Goal: Task Accomplishment & Management: Manage account settings

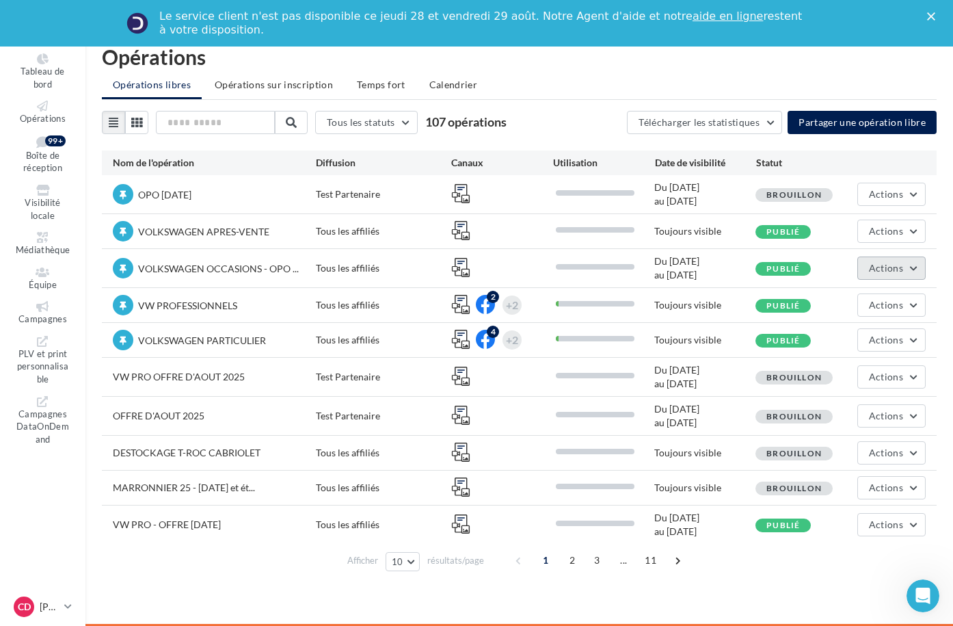
click at [916, 275] on button "Actions" at bounding box center [891, 267] width 68 height 23
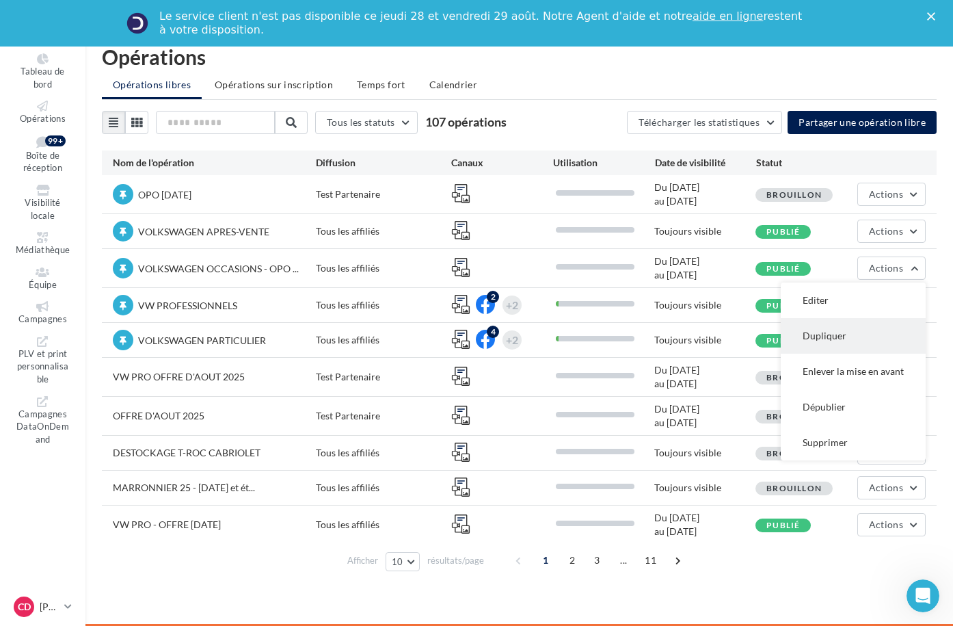
click at [857, 347] on button "Dupliquer" at bounding box center [853, 336] width 145 height 36
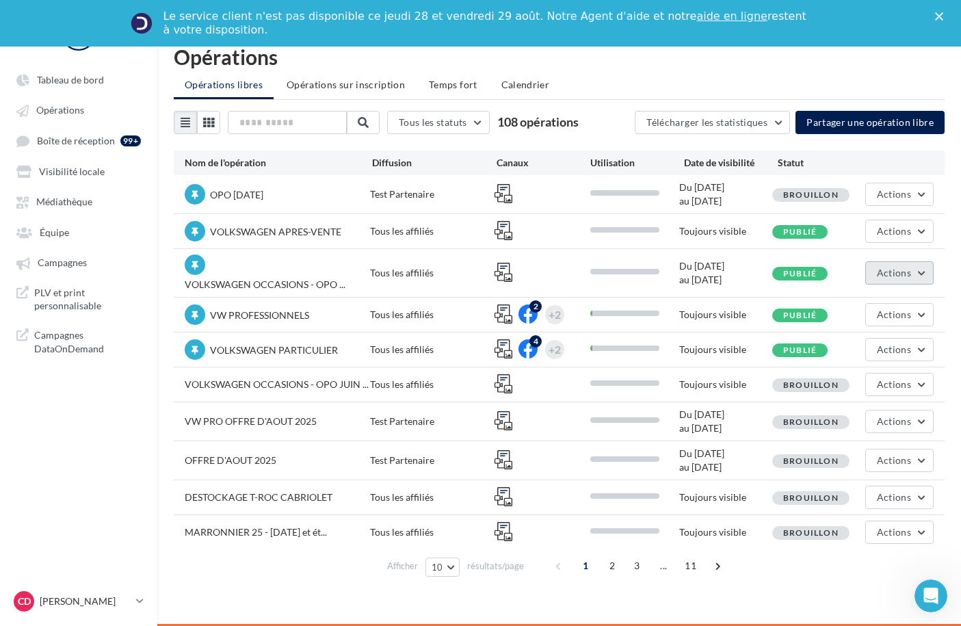
click at [919, 272] on button "Actions" at bounding box center [899, 272] width 68 height 23
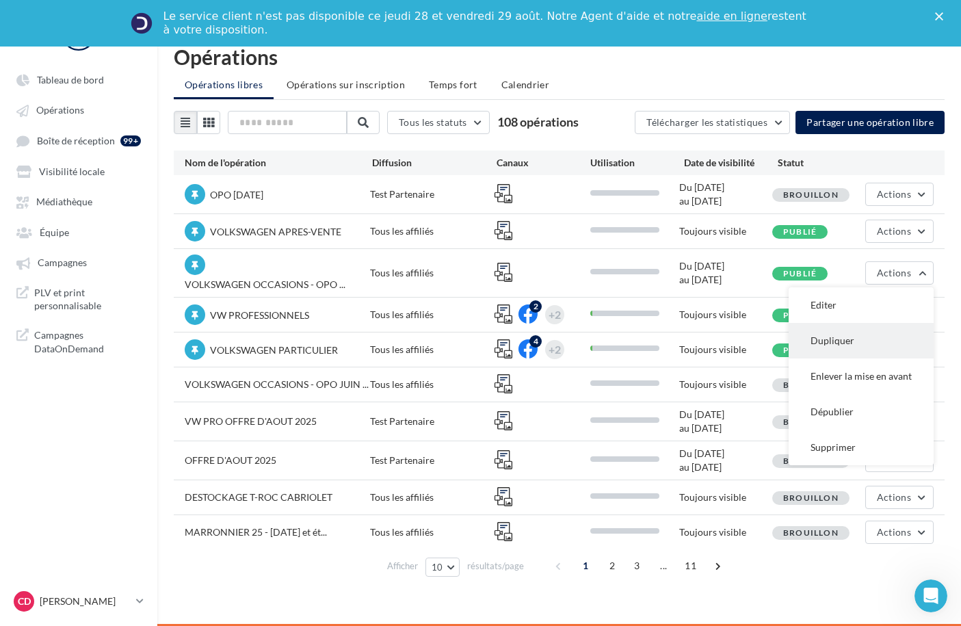
click at [836, 335] on button "Dupliquer" at bounding box center [860, 341] width 145 height 36
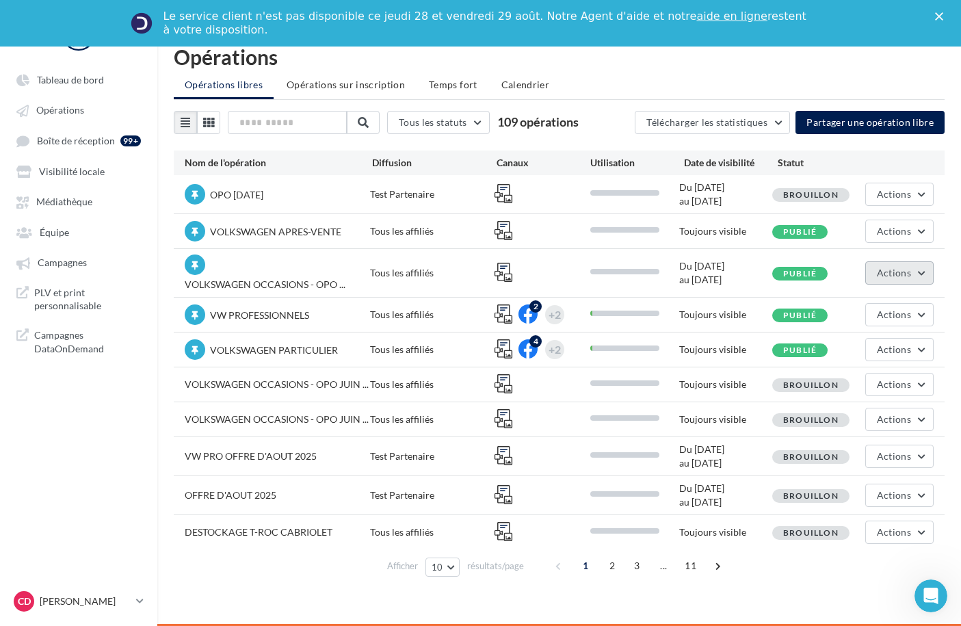
click at [929, 267] on button "Actions" at bounding box center [899, 272] width 68 height 23
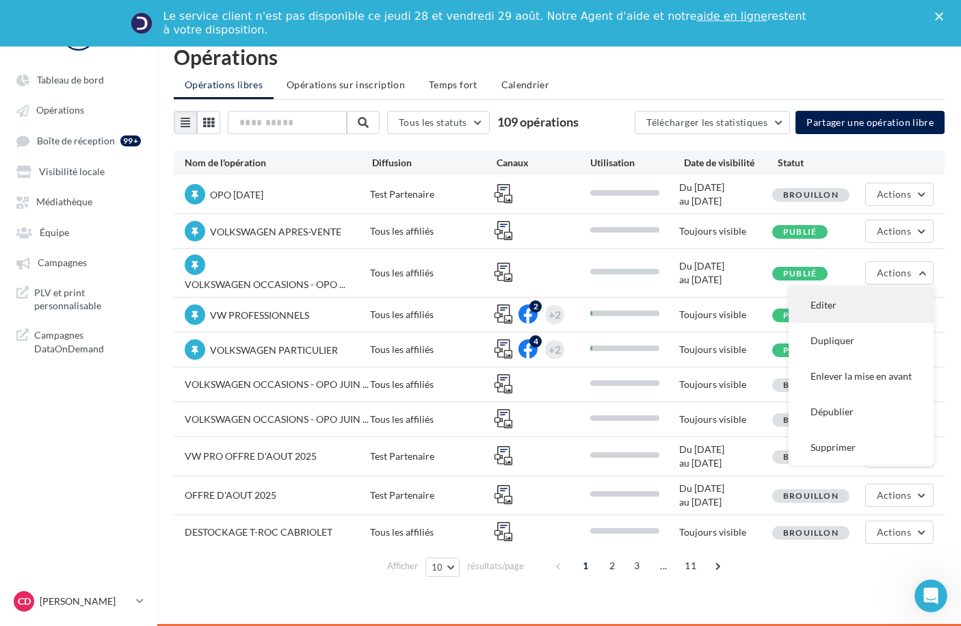
click at [879, 299] on button "Editer" at bounding box center [860, 305] width 145 height 36
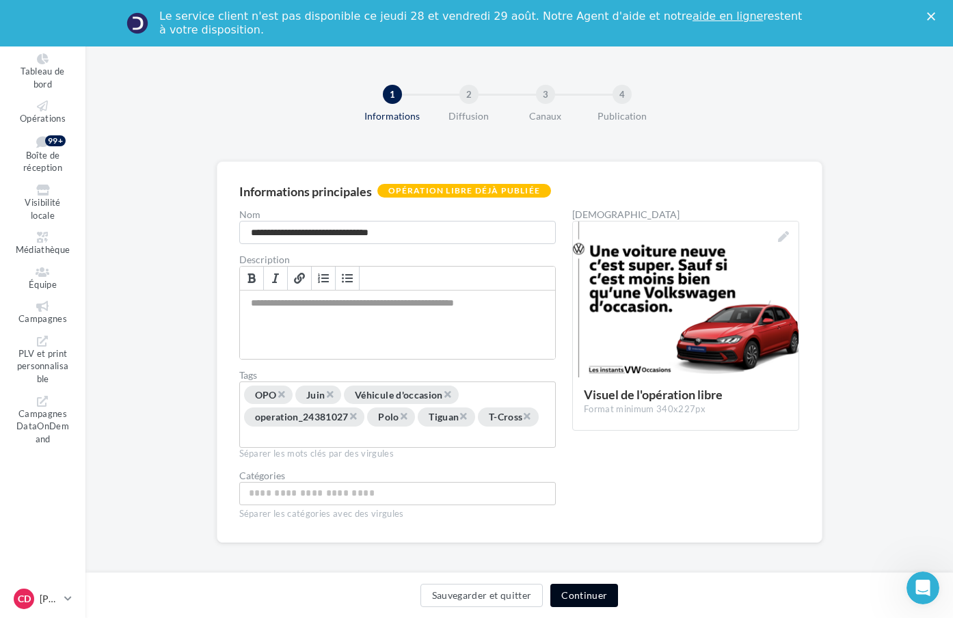
click at [607, 596] on button "Continuer" at bounding box center [584, 595] width 68 height 23
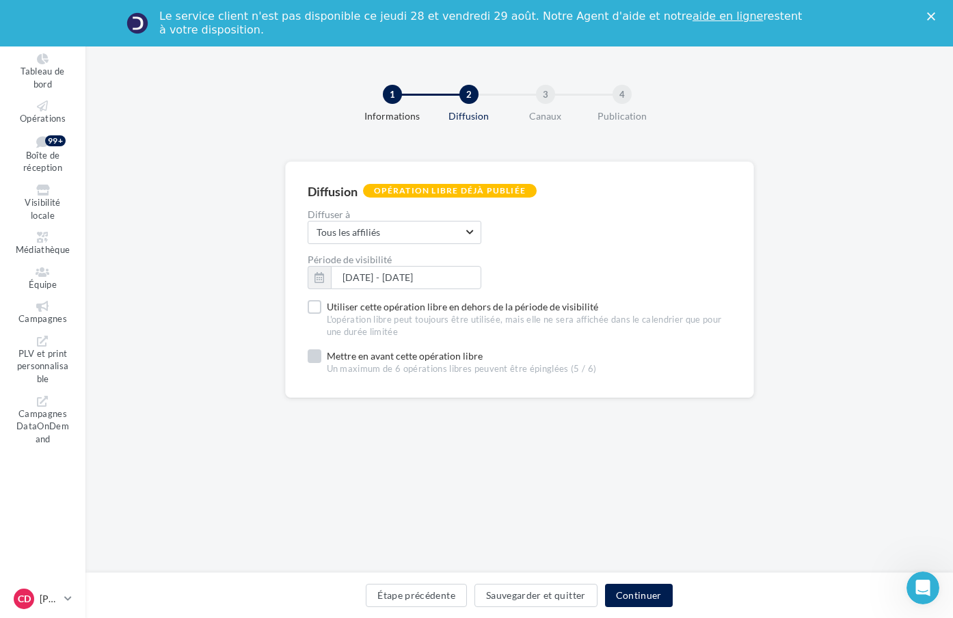
click at [351, 360] on label "Mettre en avant cette opération libre Un maximum de 6 opérations libres peuvent…" at bounding box center [452, 362] width 289 height 26
click at [427, 233] on span "Tous les affiliés" at bounding box center [390, 233] width 146 height 14
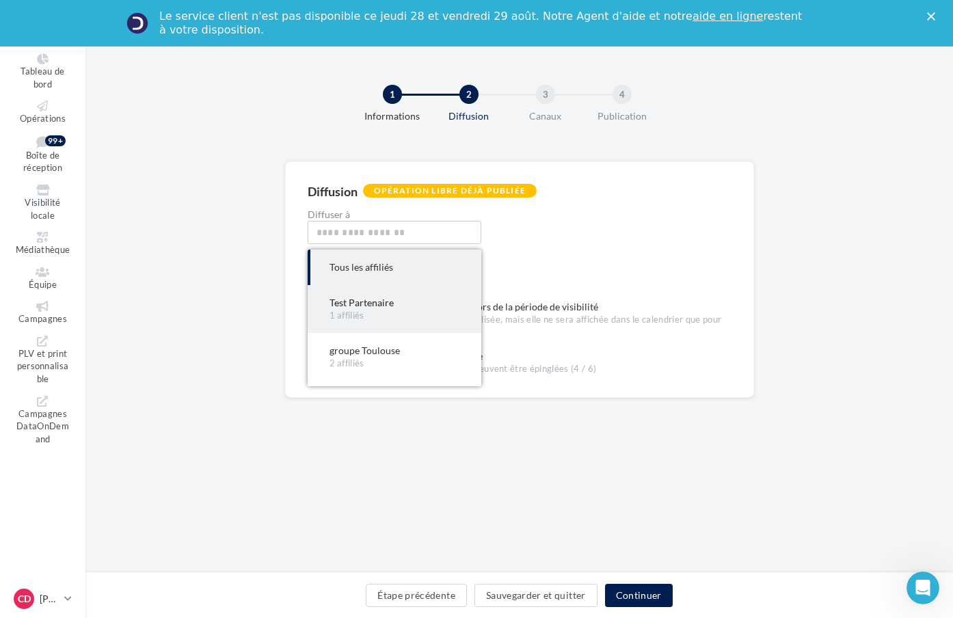
click at [412, 295] on span "Test Partenaire 1 affiliés" at bounding box center [395, 309] width 174 height 48
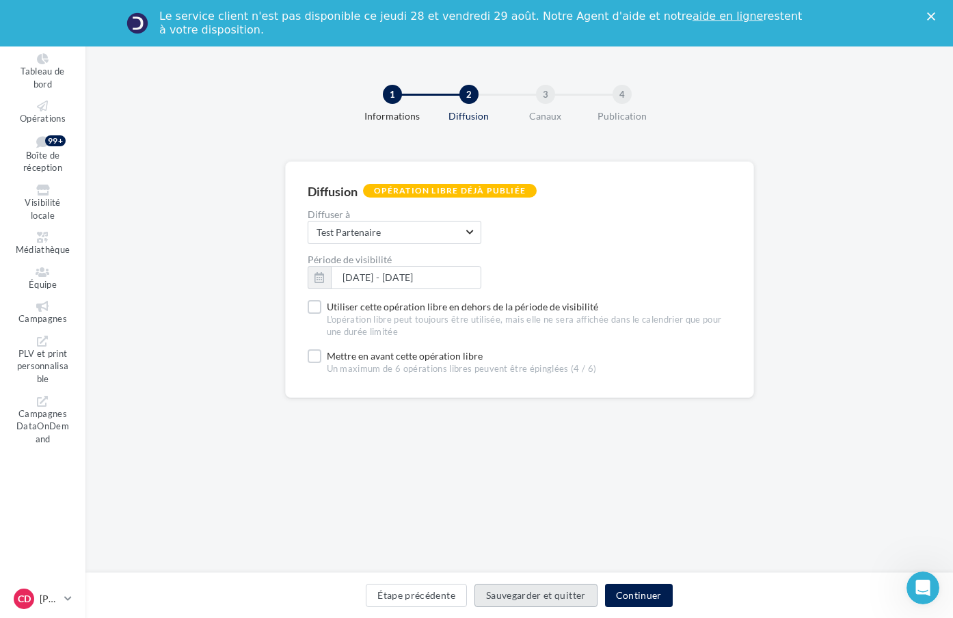
click at [598, 597] on button "Sauvegarder et quitter" at bounding box center [535, 595] width 123 height 23
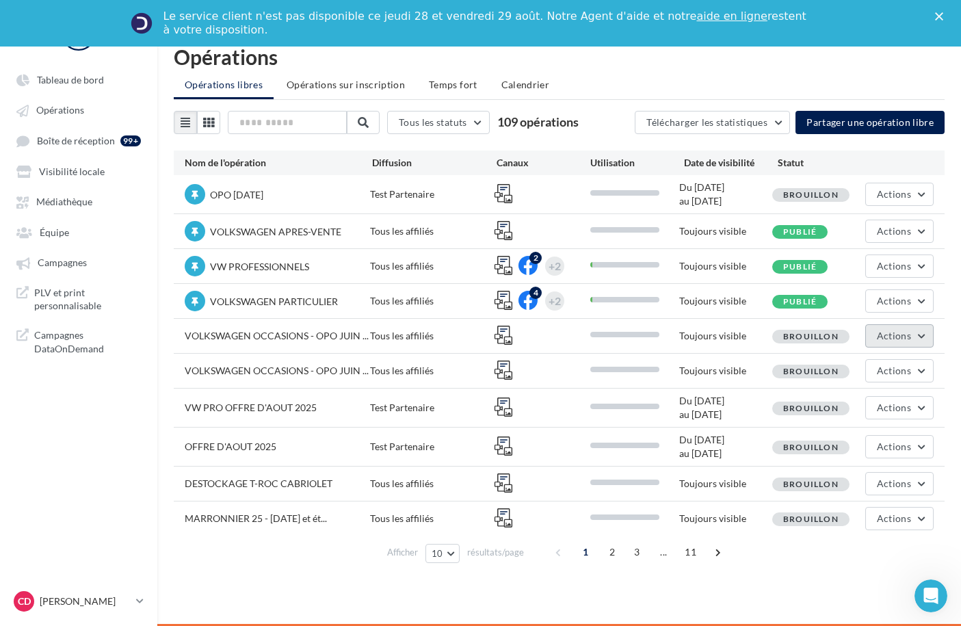
click at [922, 338] on button "Actions" at bounding box center [899, 335] width 68 height 23
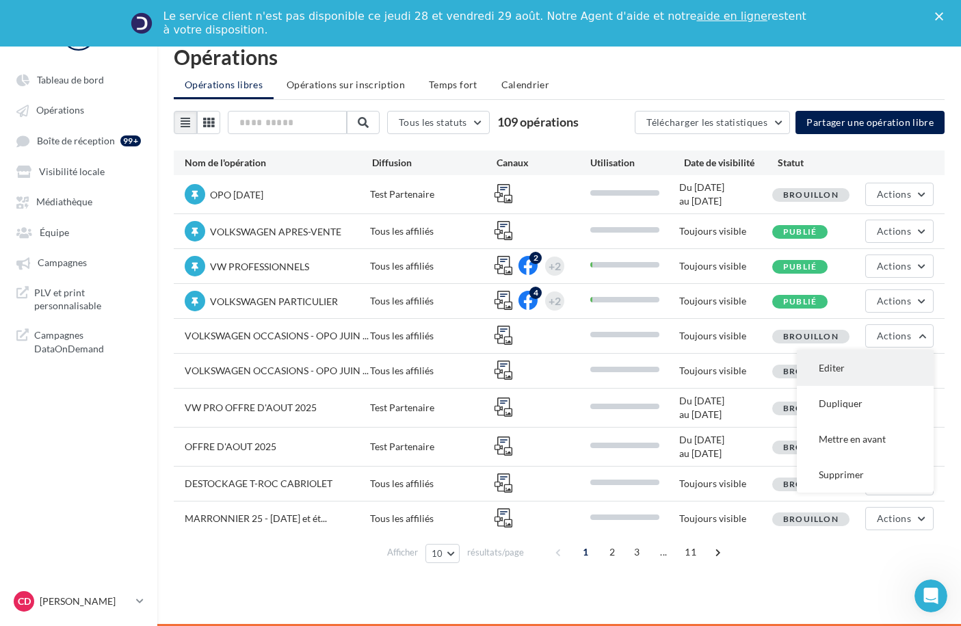
click at [896, 364] on button "Editer" at bounding box center [865, 368] width 137 height 36
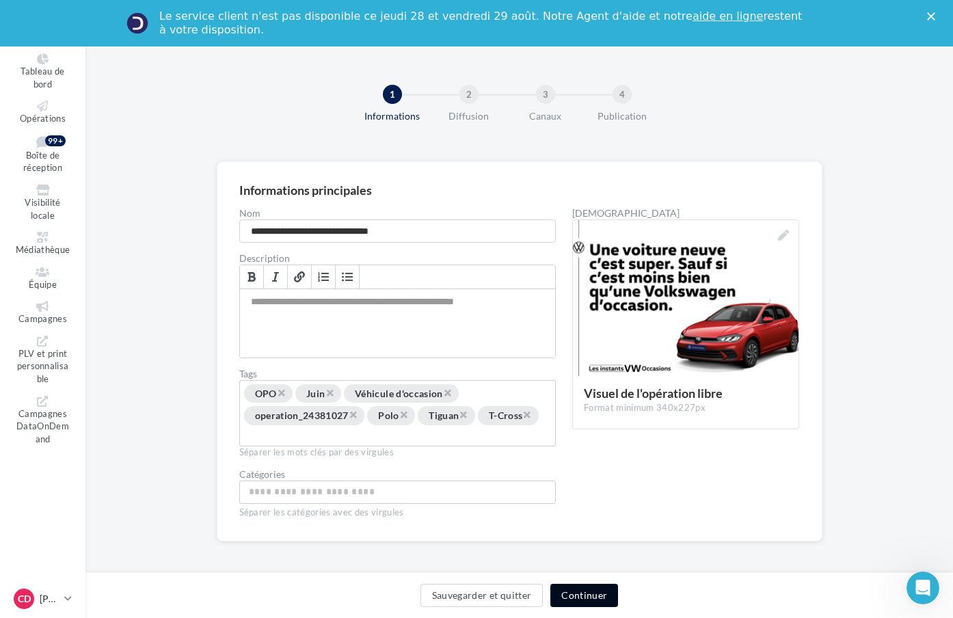
click at [609, 593] on button "Continuer" at bounding box center [584, 595] width 68 height 23
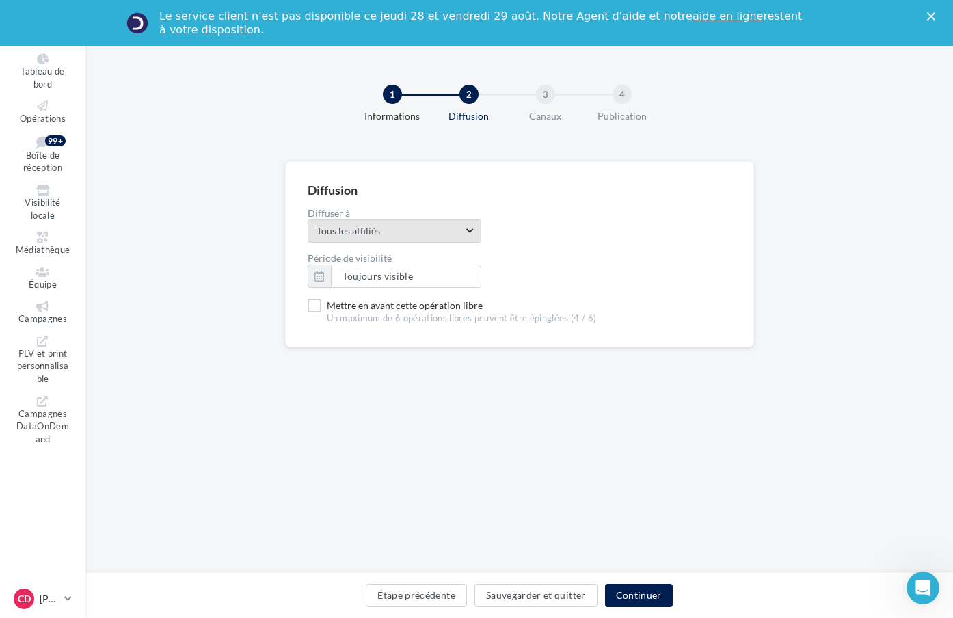
click at [414, 237] on span "Tous les affiliés" at bounding box center [390, 231] width 146 height 14
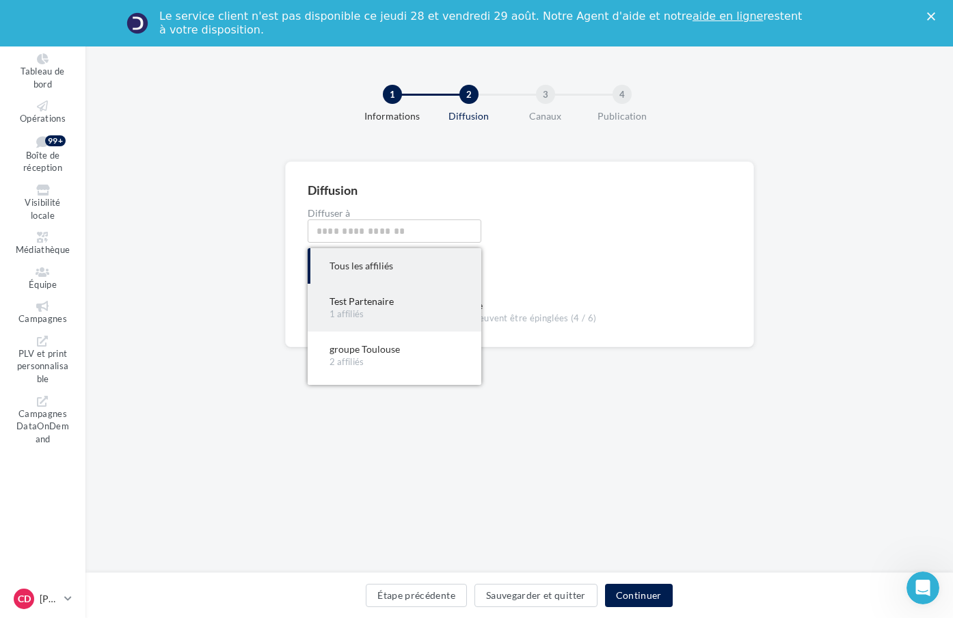
click at [407, 303] on div "Test Partenaire" at bounding box center [395, 302] width 130 height 14
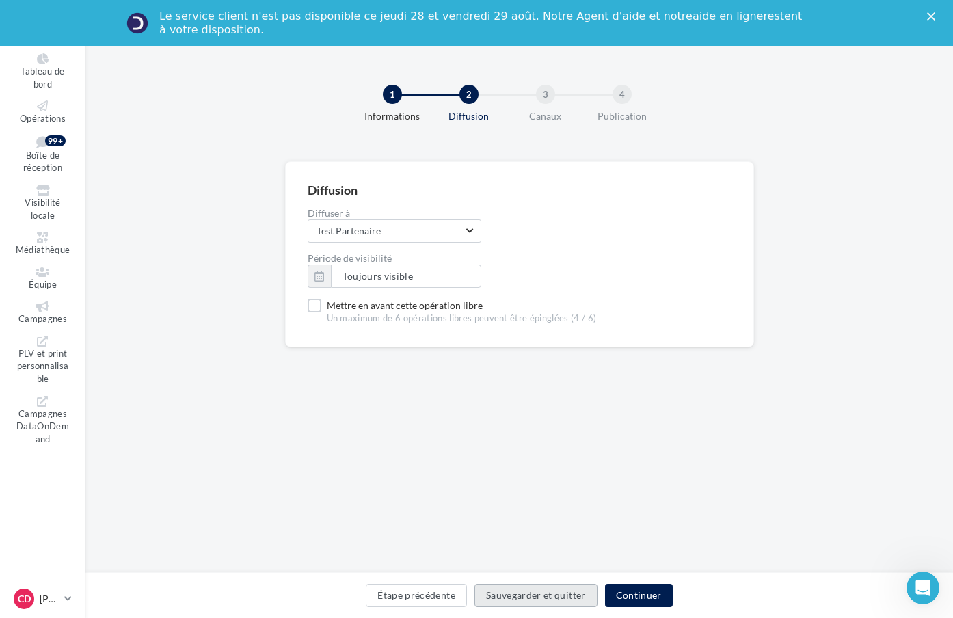
click at [563, 596] on button "Sauvegarder et quitter" at bounding box center [535, 595] width 123 height 23
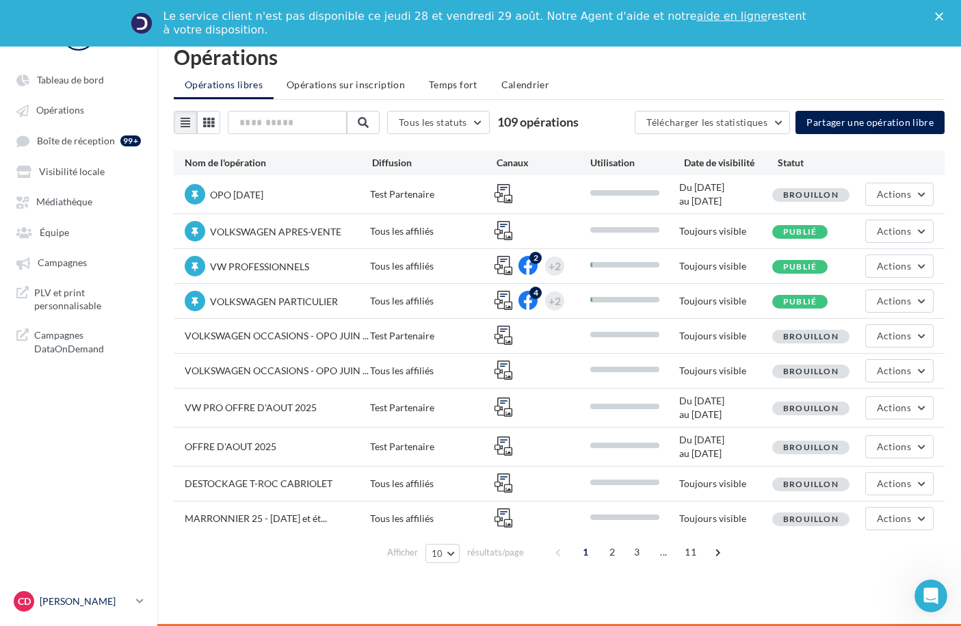
click at [140, 600] on icon at bounding box center [140, 601] width 8 height 12
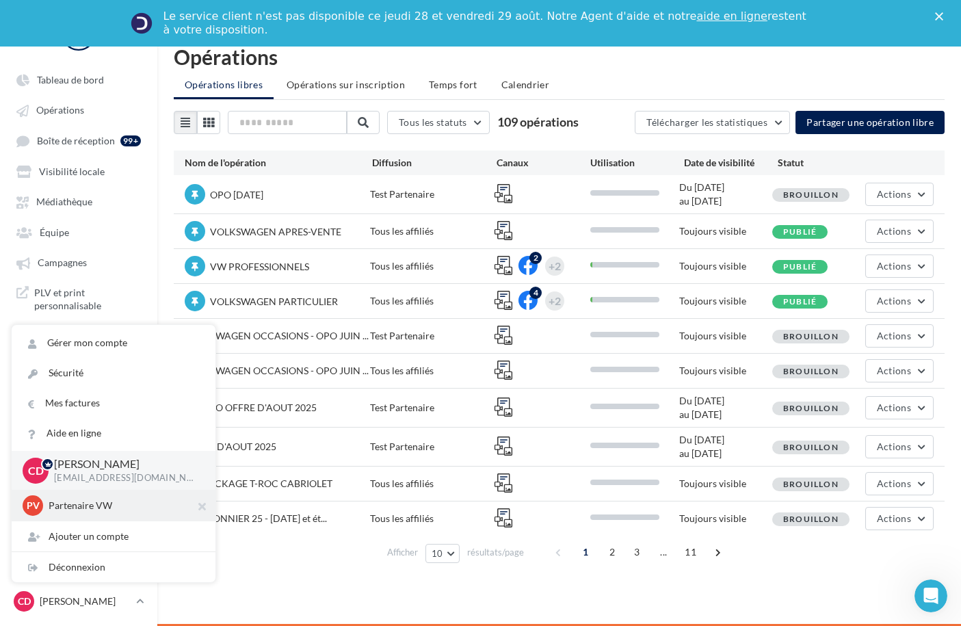
click at [103, 500] on p "Partenaire VW" at bounding box center [124, 505] width 150 height 14
